Goal: Understand process/instructions: Learn how to perform a task or action

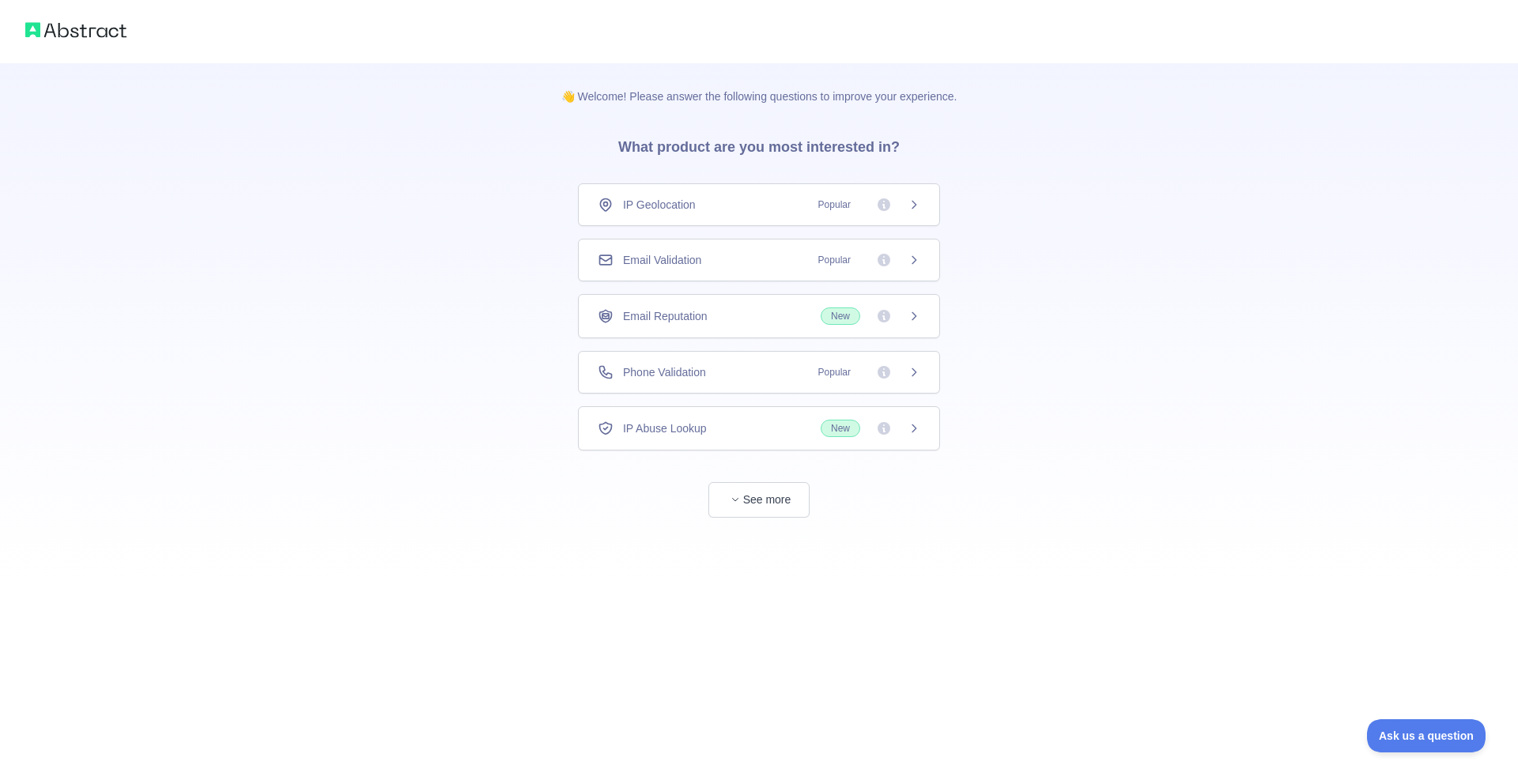
click at [720, 387] on div "Phone Validation Popular" at bounding box center [759, 372] width 362 height 43
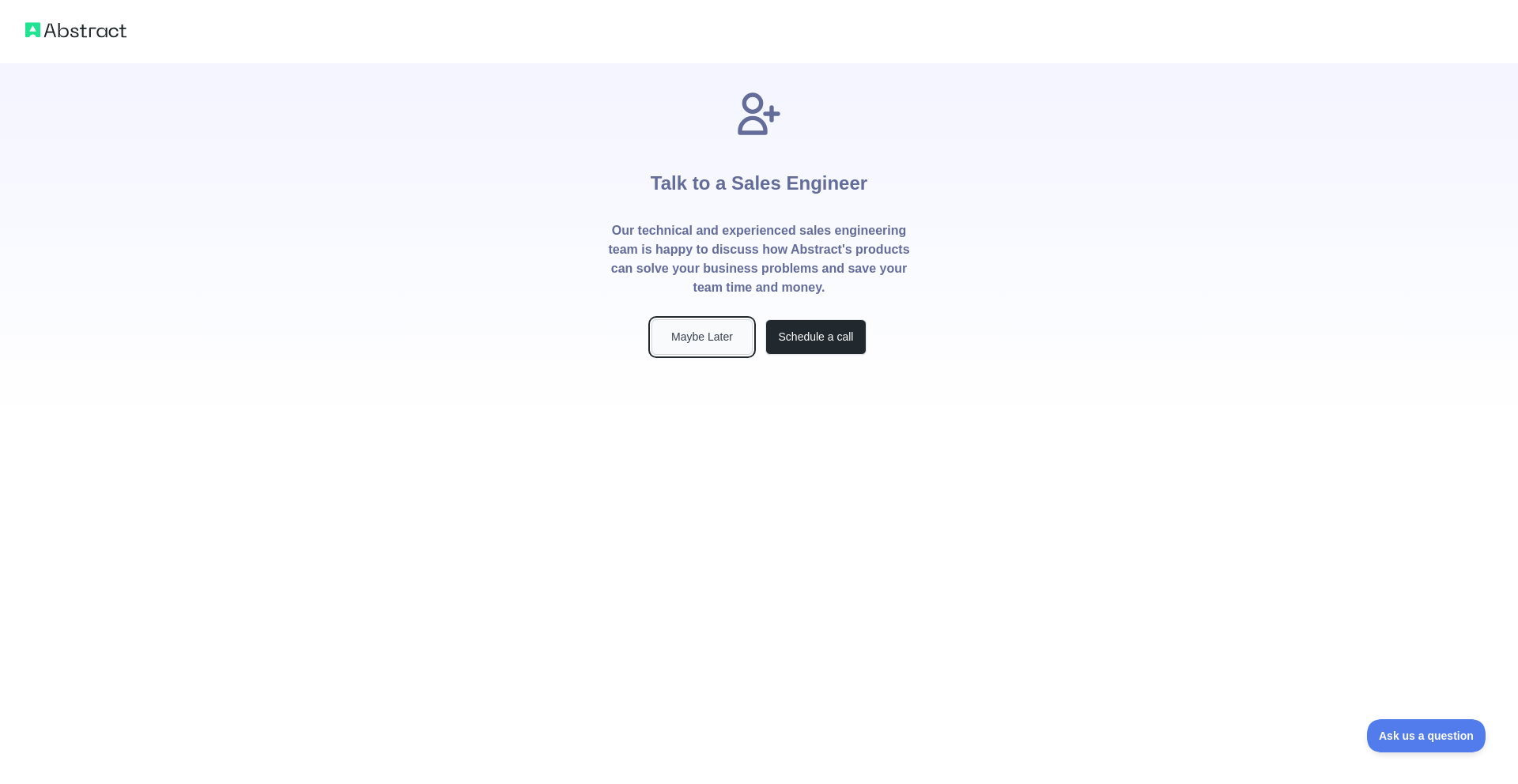
click at [721, 333] on button "Maybe Later" at bounding box center [702, 337] width 101 height 36
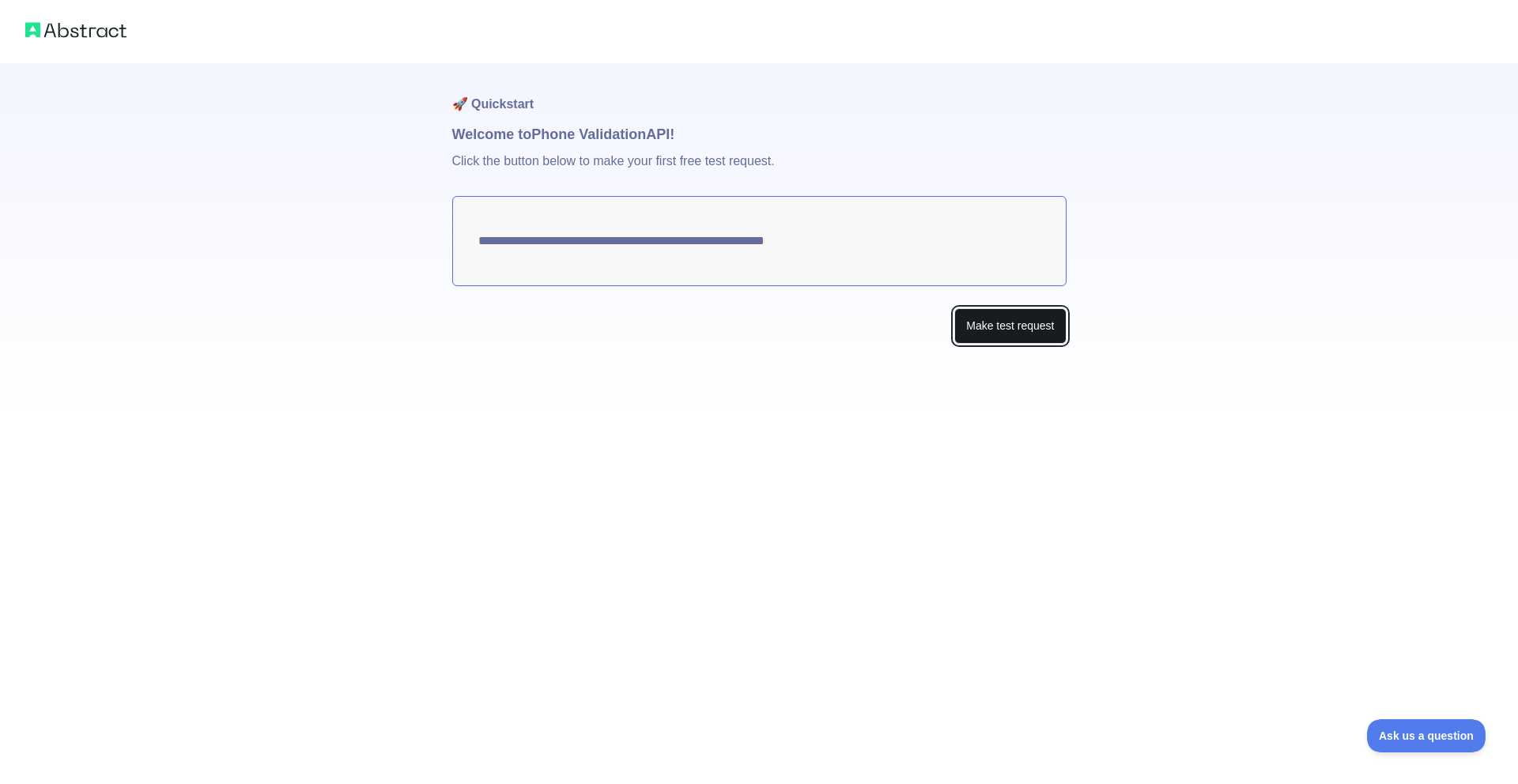
click at [1007, 324] on button "Make test request" at bounding box center [1009, 326] width 111 height 36
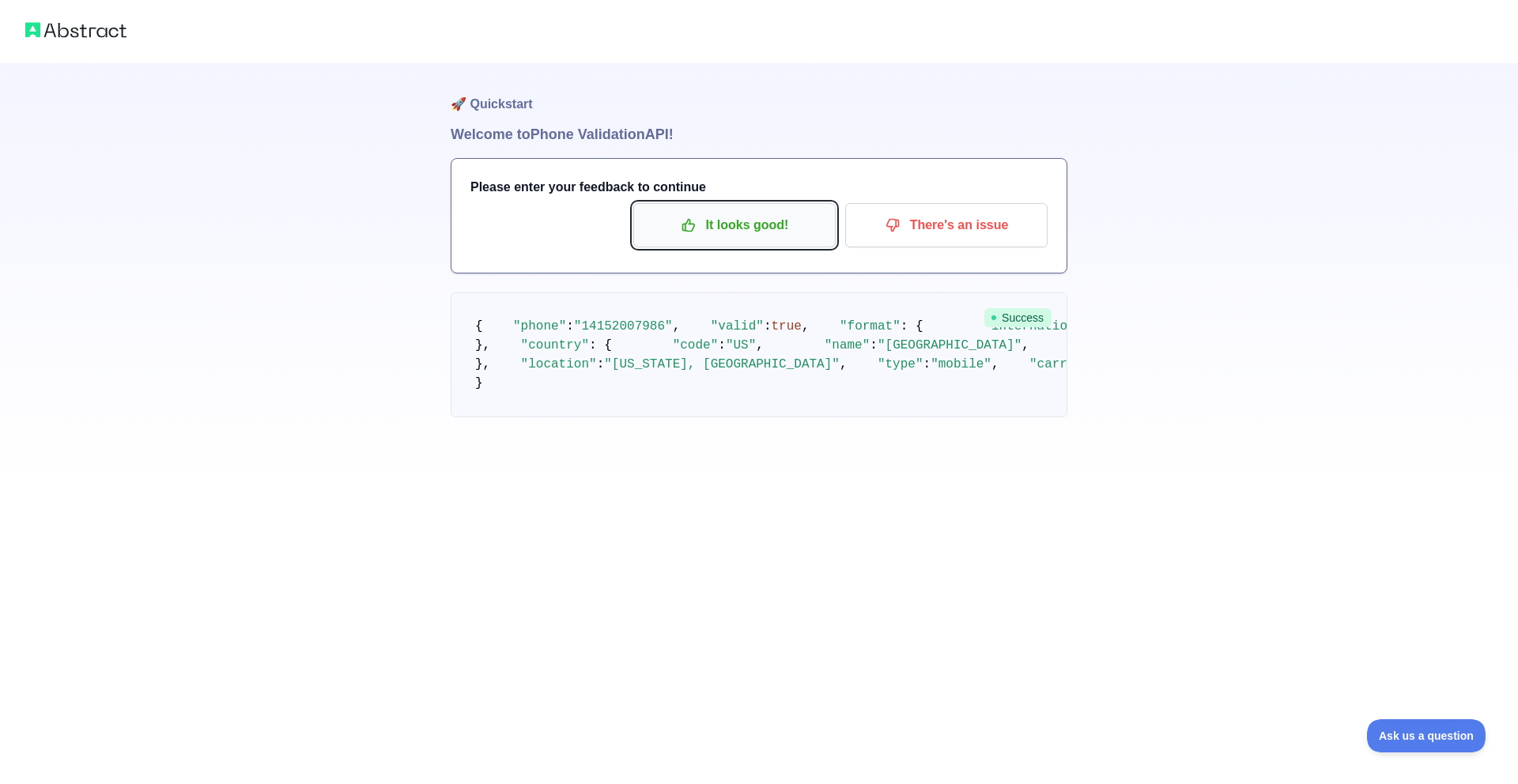
click at [772, 237] on p "It looks good!" at bounding box center [735, 225] width 179 height 27
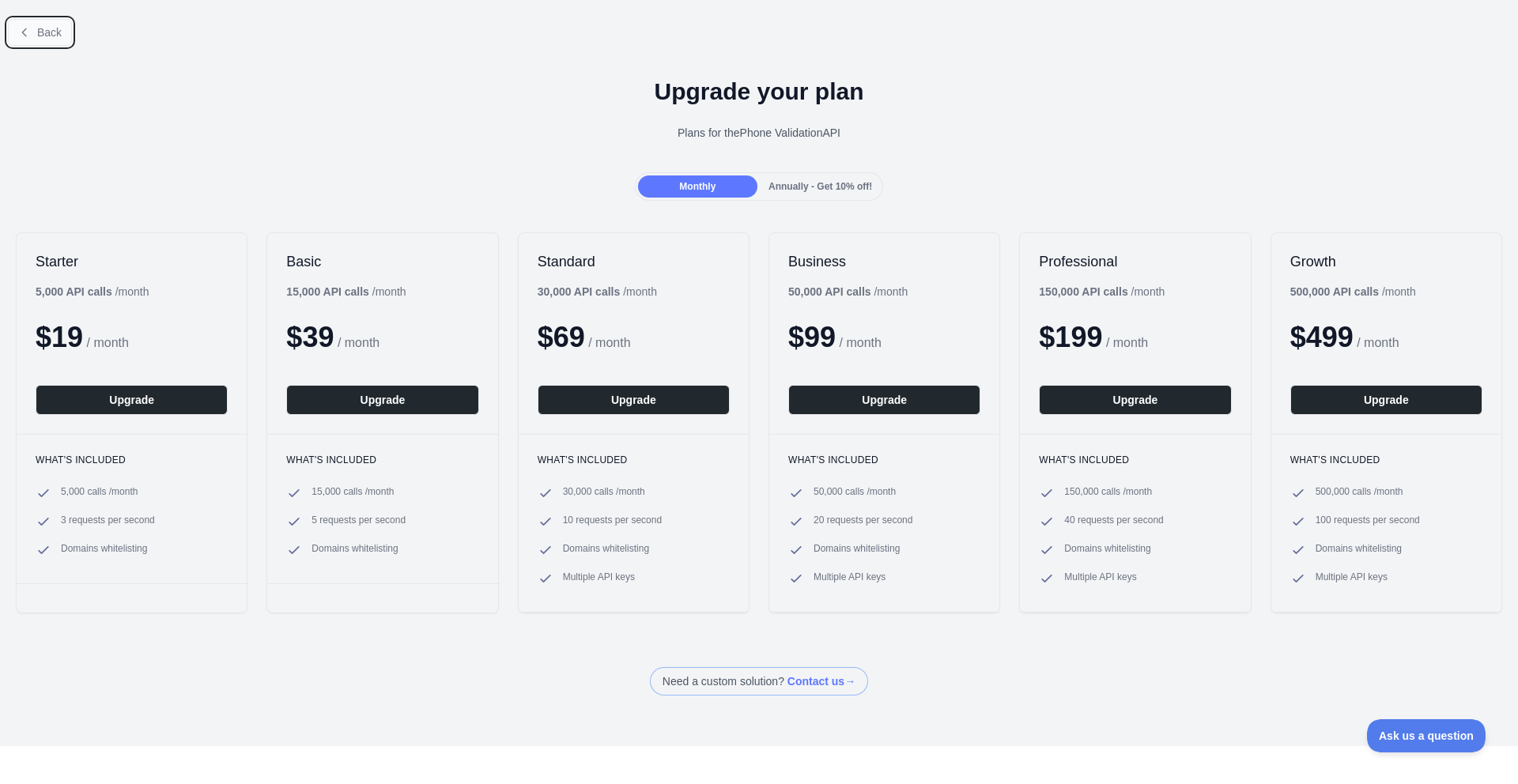
click at [42, 28] on span "Back" at bounding box center [49, 32] width 25 height 12
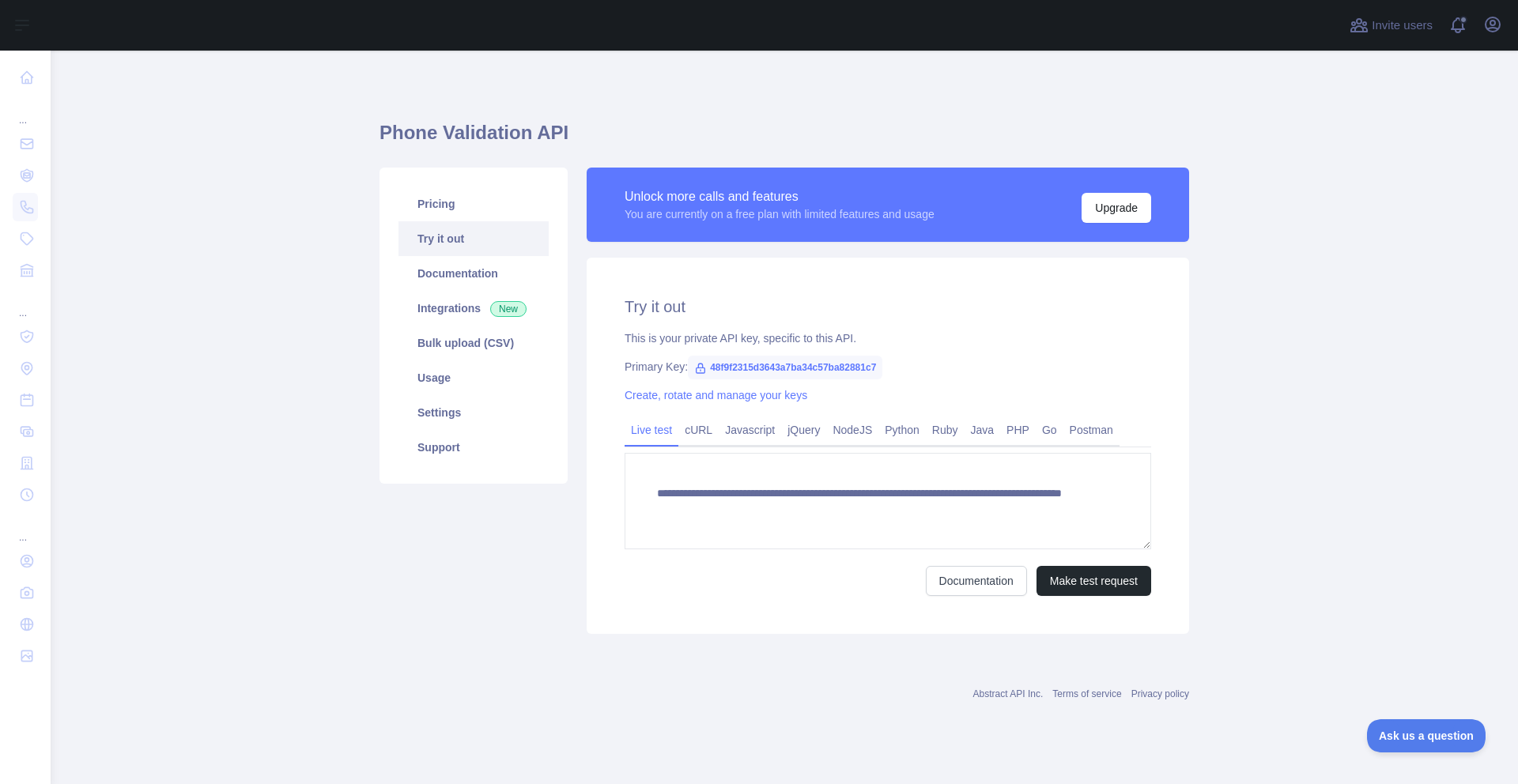
click at [858, 366] on span "48f9f2315d3643a7ba34c57ba82881c7" at bounding box center [785, 367] width 195 height 24
click at [862, 368] on span "48f9f2315d3643a7ba34c57ba82881c7" at bounding box center [785, 367] width 195 height 24
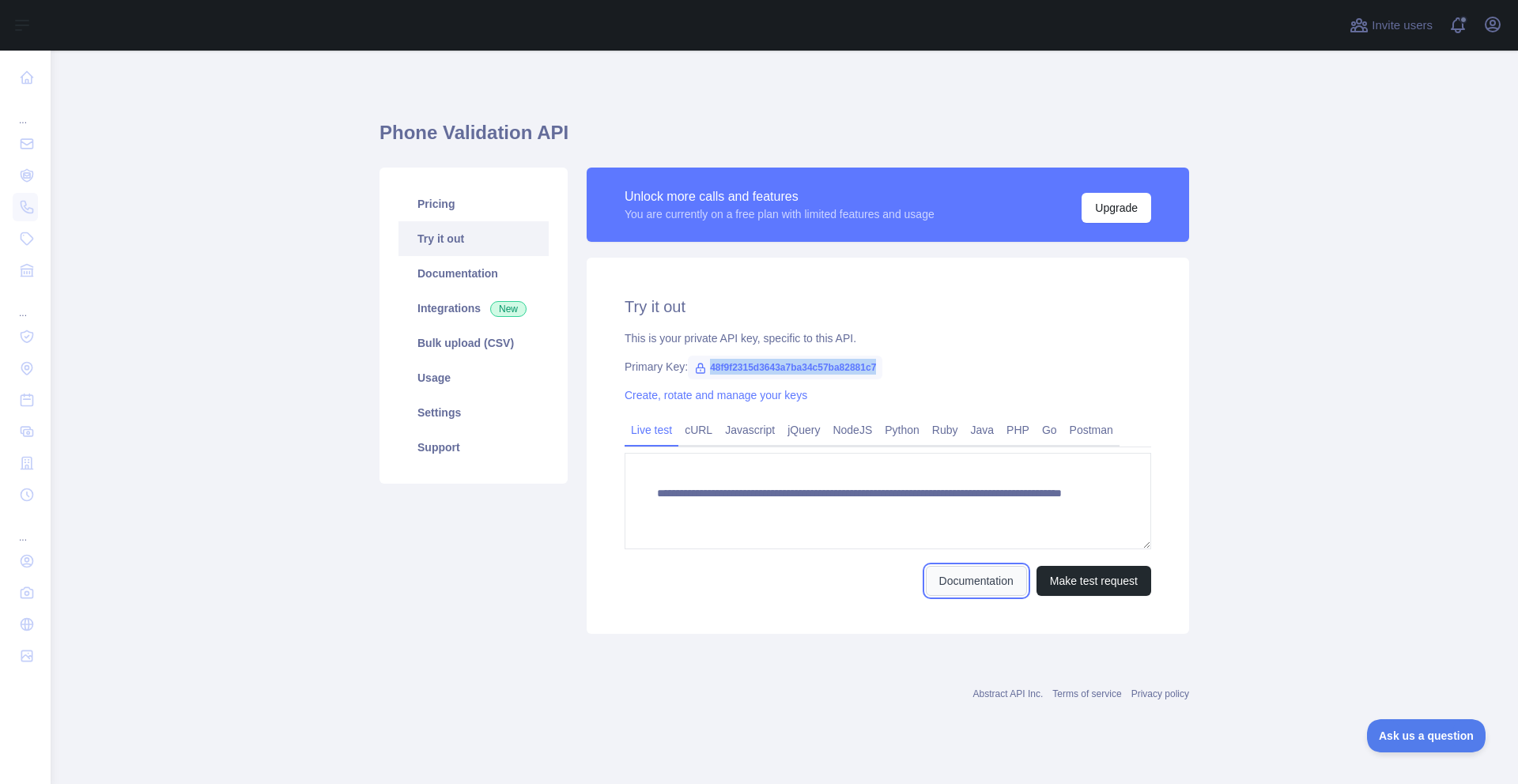
click at [988, 579] on link "Documentation" at bounding box center [976, 581] width 101 height 30
